Goal: Find contact information: Find contact information

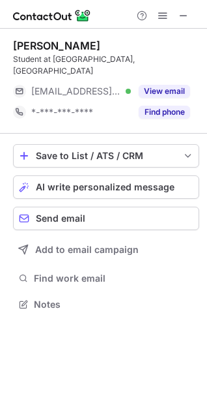
scroll to position [295, 207]
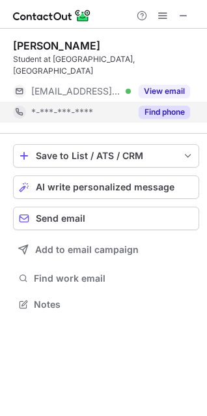
click at [163, 115] on button "Find phone" at bounding box center [164, 112] width 51 height 13
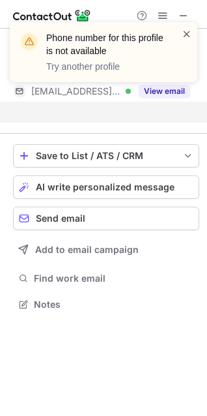
scroll to position [274, 207]
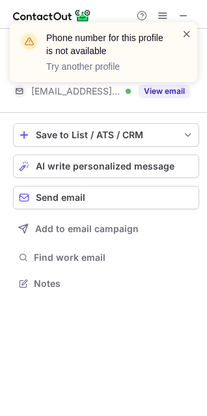
click at [188, 30] on span at bounding box center [187, 33] width 10 height 13
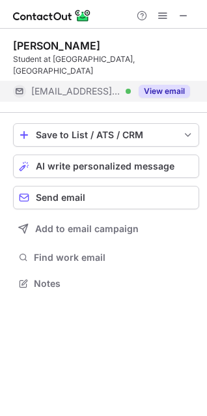
click at [162, 92] on button "View email" at bounding box center [164, 91] width 51 height 13
